Goal: Communication & Community: Answer question/provide support

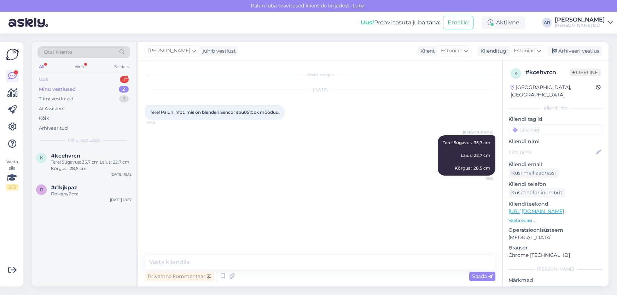
drag, startPoint x: 0, startPoint y: 0, endPoint x: 67, endPoint y: 82, distance: 106.4
click at [65, 75] on div "Uus 1" at bounding box center [83, 80] width 93 height 10
drag, startPoint x: 99, startPoint y: 166, endPoint x: 106, endPoint y: 170, distance: 8.1
click at [99, 165] on div "t #tamecswi 1 tere [DATE] 19:48" at bounding box center [84, 160] width 104 height 25
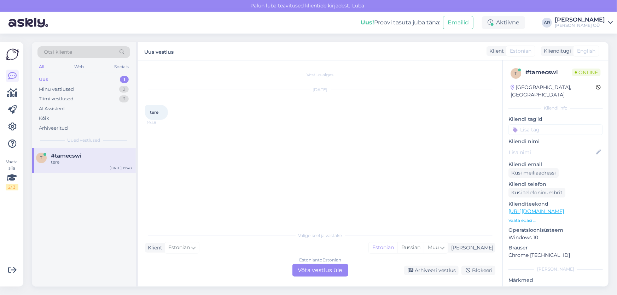
click at [319, 265] on div "Estonian to Estonian Võta vestlus üle" at bounding box center [321, 270] width 56 height 13
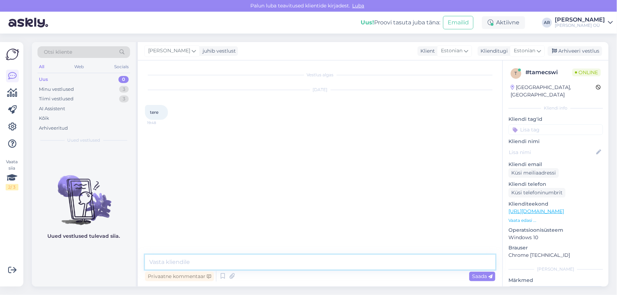
click at [221, 258] on textarea at bounding box center [320, 262] width 351 height 15
type textarea "Tere!"
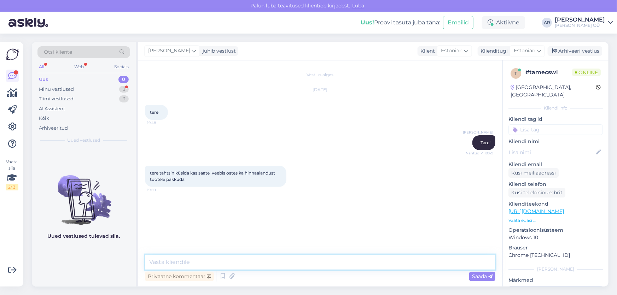
click at [182, 267] on textarea at bounding box center [320, 262] width 351 height 15
click at [184, 179] on span "tere tahtsin küsida kas saate veebis ostes ka hinnaalandust tootele pakkuda" at bounding box center [213, 177] width 126 height 12
drag, startPoint x: 194, startPoint y: 179, endPoint x: 145, endPoint y: 172, distance: 49.1
click at [145, 172] on div "tere tahtsin küsida kas saate veebis ostes ka hinnaalandust tootele pakkuda 19:…" at bounding box center [216, 176] width 142 height 21
copy span "tere tahtsin küsida kas saate veebis ostes ka hinnaalandust tootele pakkuda"
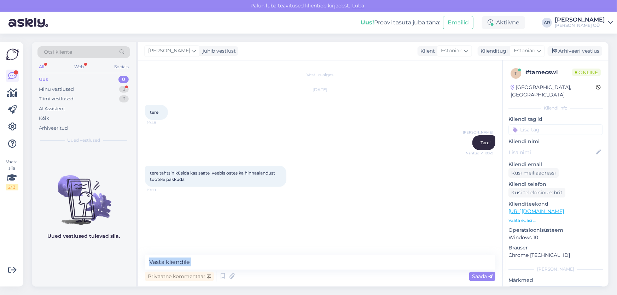
click at [221, 269] on div "Privaatne kommentaar Saada" at bounding box center [320, 269] width 351 height 28
click at [222, 262] on textarea at bounding box center [320, 262] width 351 height 15
paste textarea "Veebipoes on toodete hinnad juba lõplikud ning need ongi märgitud meie kodulehe…"
type textarea "Veebipoes on toodete hinnad juba lõplikud ning need ongi märgitud meie kodulehe…"
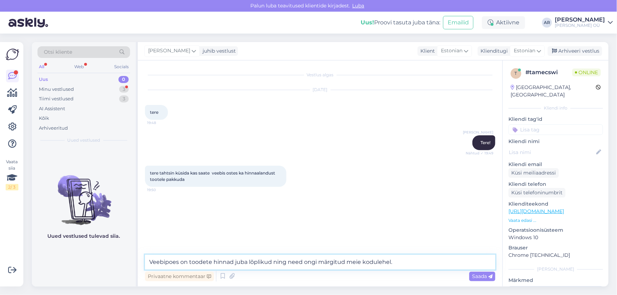
click at [401, 262] on textarea "Veebipoes on toodete hinnad juba lõplikud ning need ongi märgitud meie kodulehe…" at bounding box center [320, 262] width 351 height 15
click at [414, 262] on textarea "Veebipoes on toodete hinnad juba lõplikud ning need ongi märgitud meie kodulehe…" at bounding box center [320, 262] width 351 height 15
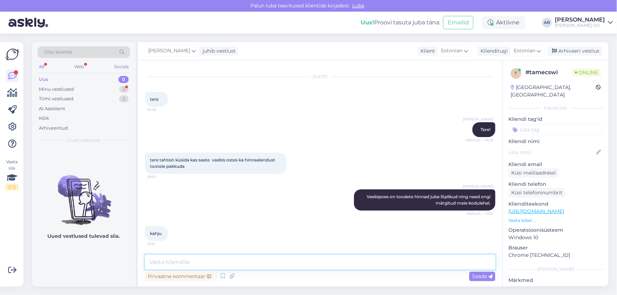
scroll to position [74, 0]
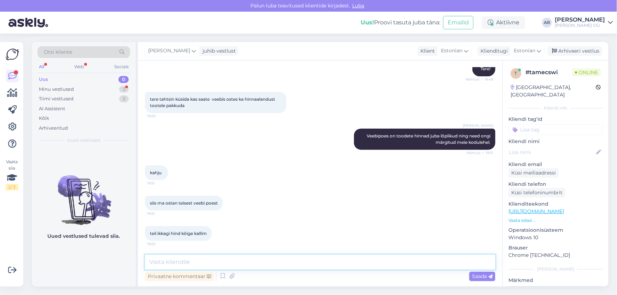
click at [216, 259] on textarea at bounding box center [320, 262] width 351 height 15
click at [54, 92] on div "Minu vestlused" at bounding box center [56, 89] width 35 height 7
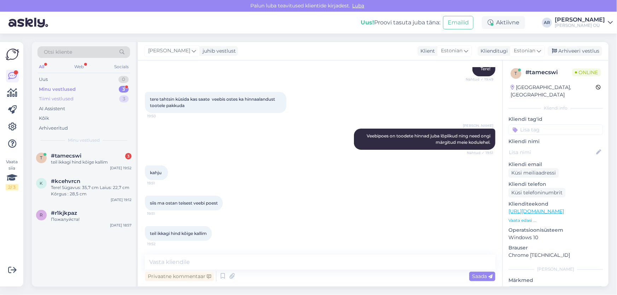
click at [58, 103] on div "Tiimi vestlused 3" at bounding box center [83, 99] width 93 height 10
click at [70, 88] on div "Minu vestlused" at bounding box center [56, 89] width 35 height 7
click at [101, 169] on div "t #tamecswi 3 teil ikkagi hind kõige kallim [DATE] 19:52" at bounding box center [84, 160] width 104 height 25
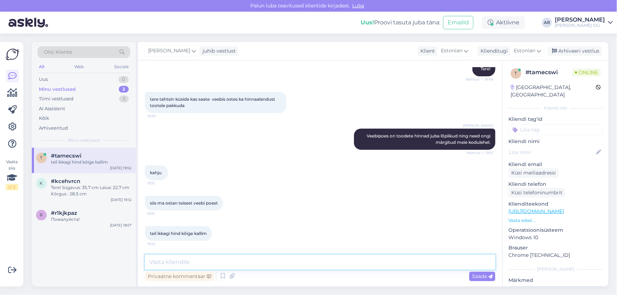
click at [209, 267] on textarea at bounding box center [320, 262] width 351 height 15
drag, startPoint x: 235, startPoint y: 250, endPoint x: 236, endPoint y: 259, distance: 8.7
click at [235, 250] on div "Vestlus algas [DATE] tere 19:48 [PERSON_NAME] Tere! Nähtud ✓ 19:49 tere tahtsin…" at bounding box center [320, 173] width 365 height 226
click at [236, 259] on textarea at bounding box center [320, 262] width 351 height 15
type textarea "Vabandame ebamugavuste pärast!"
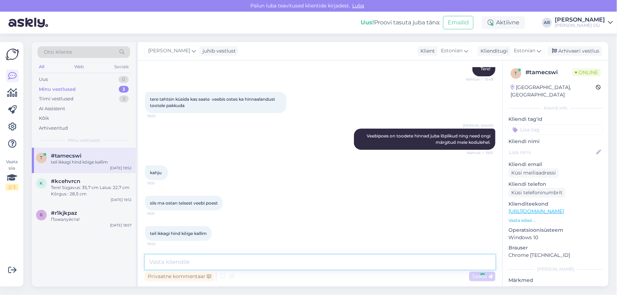
scroll to position [104, 0]
